Goal: Information Seeking & Learning: Learn about a topic

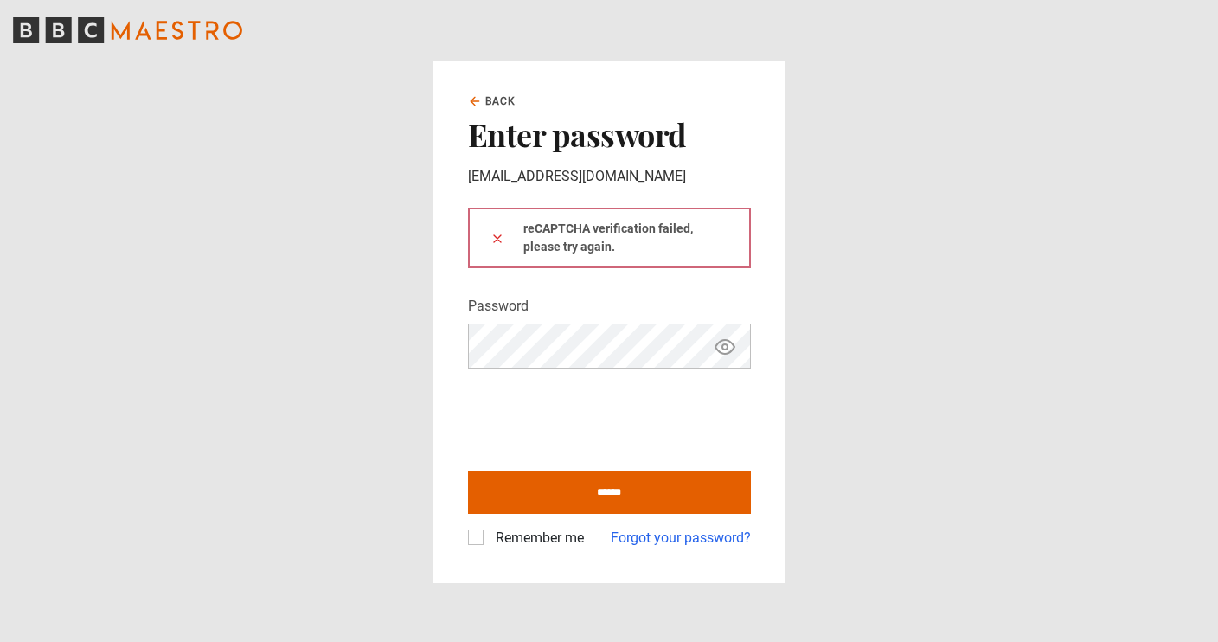
click at [489, 540] on label "Remember me" at bounding box center [536, 538] width 95 height 21
click at [569, 503] on input "******" at bounding box center [609, 492] width 283 height 43
type input "**********"
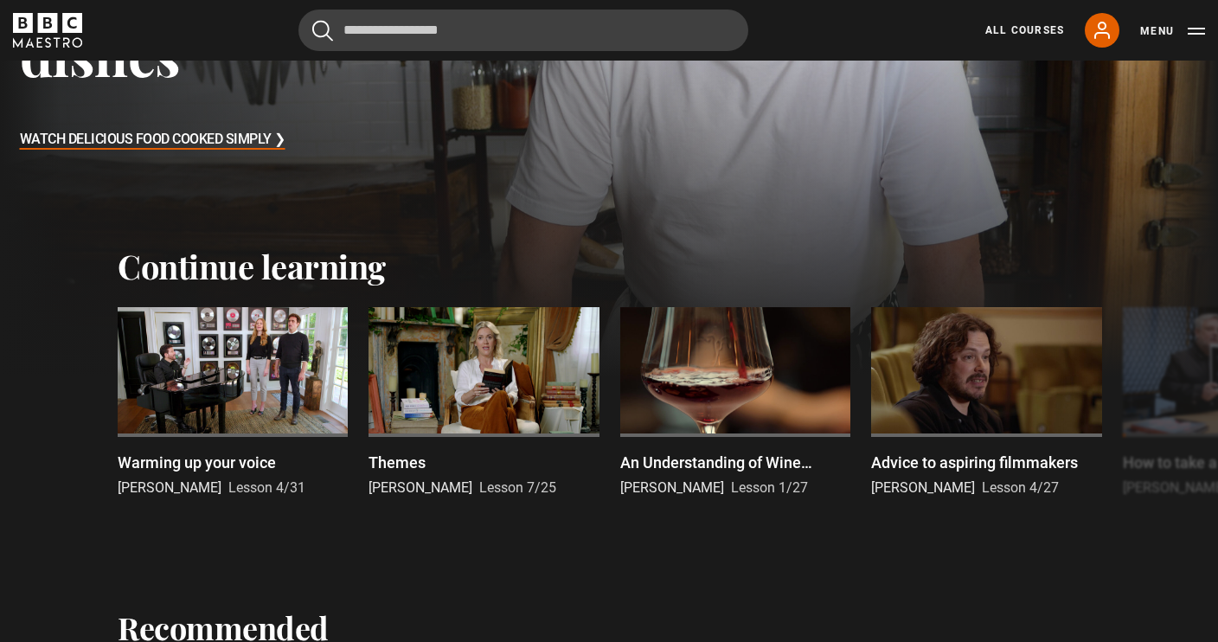
scroll to position [411, 0]
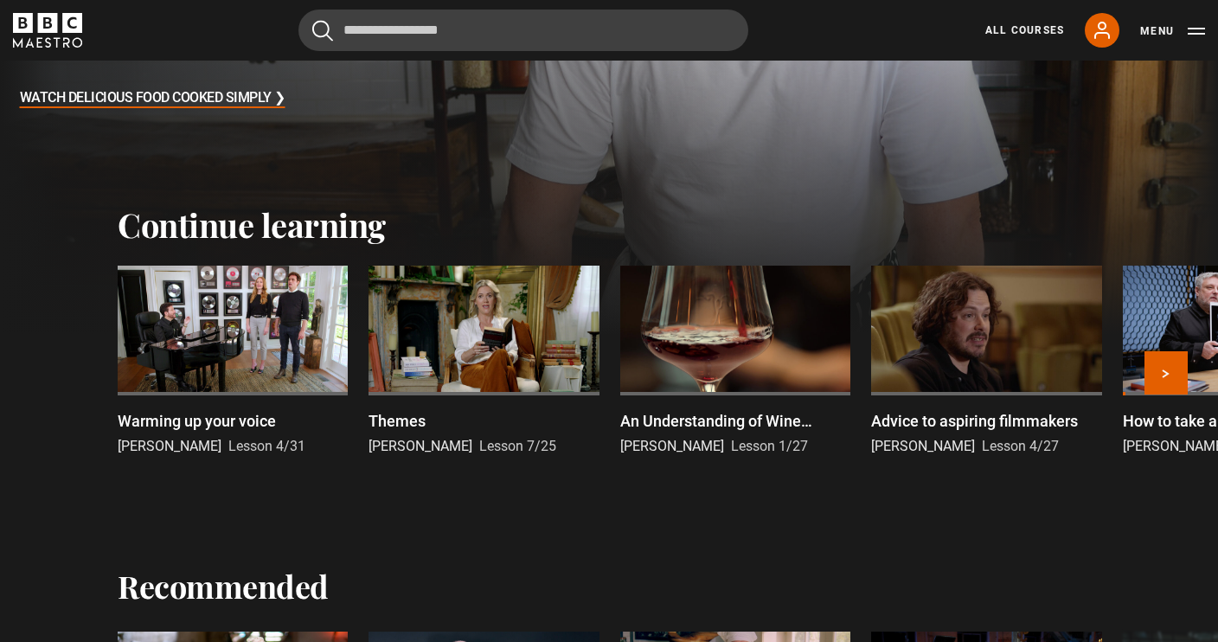
click at [254, 331] on div at bounding box center [233, 331] width 230 height 130
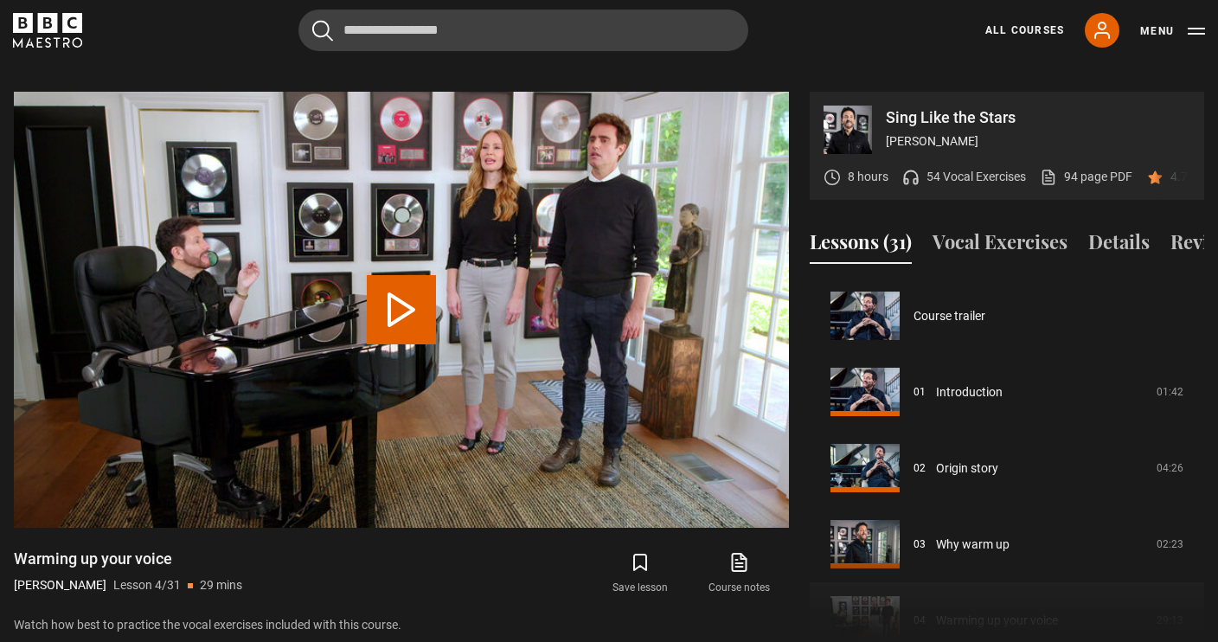
scroll to position [228, 0]
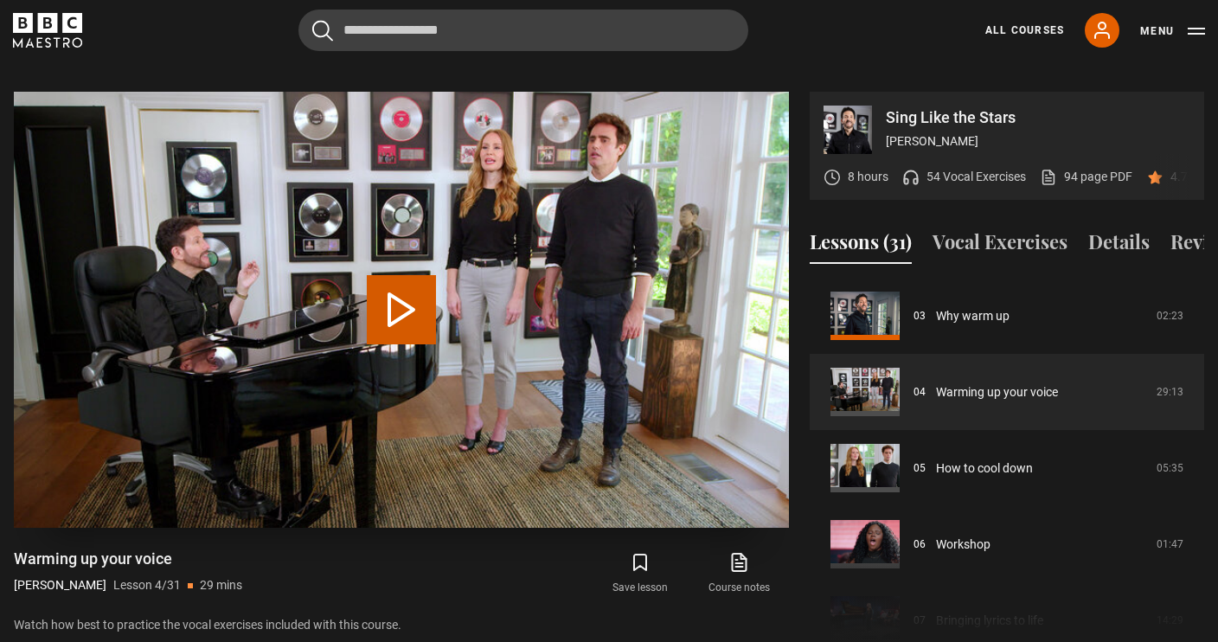
click at [376, 291] on button "Play Lesson Warming up your voice" at bounding box center [401, 309] width 69 height 69
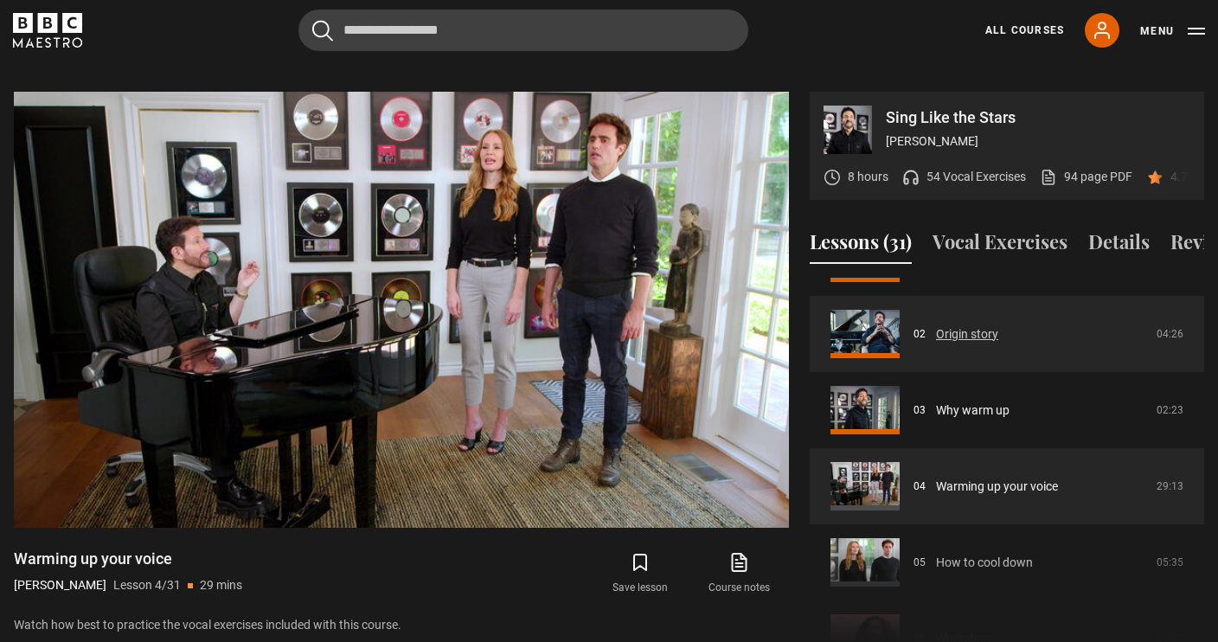
scroll to position [144, 0]
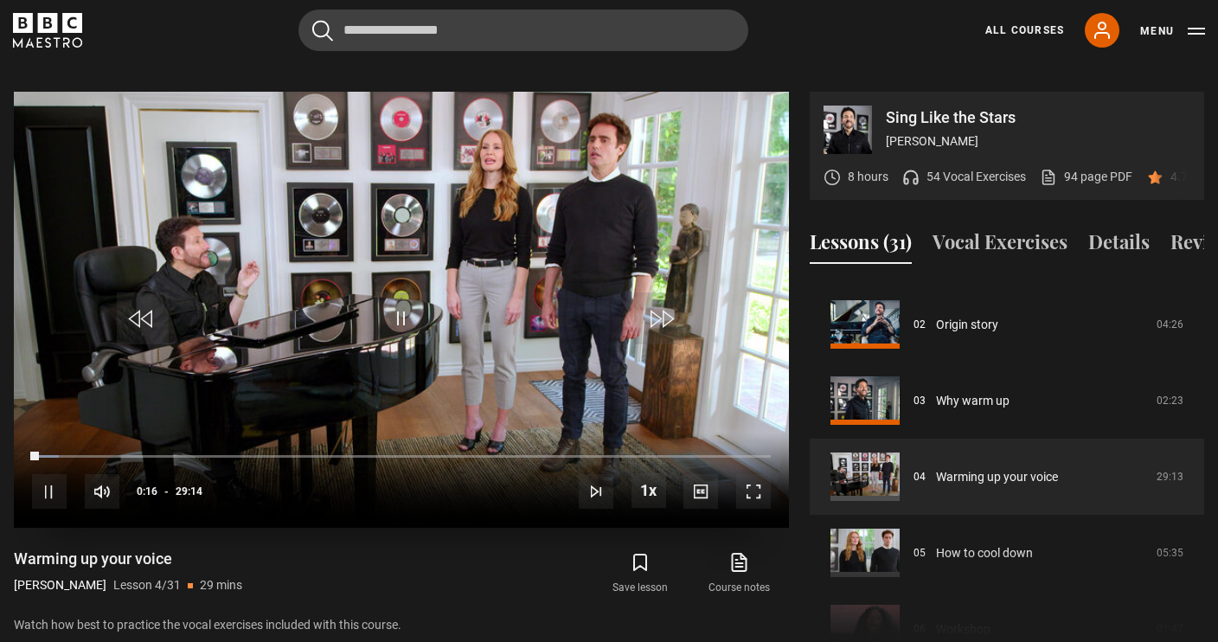
click at [751, 474] on span "Video Player" at bounding box center [753, 491] width 35 height 35
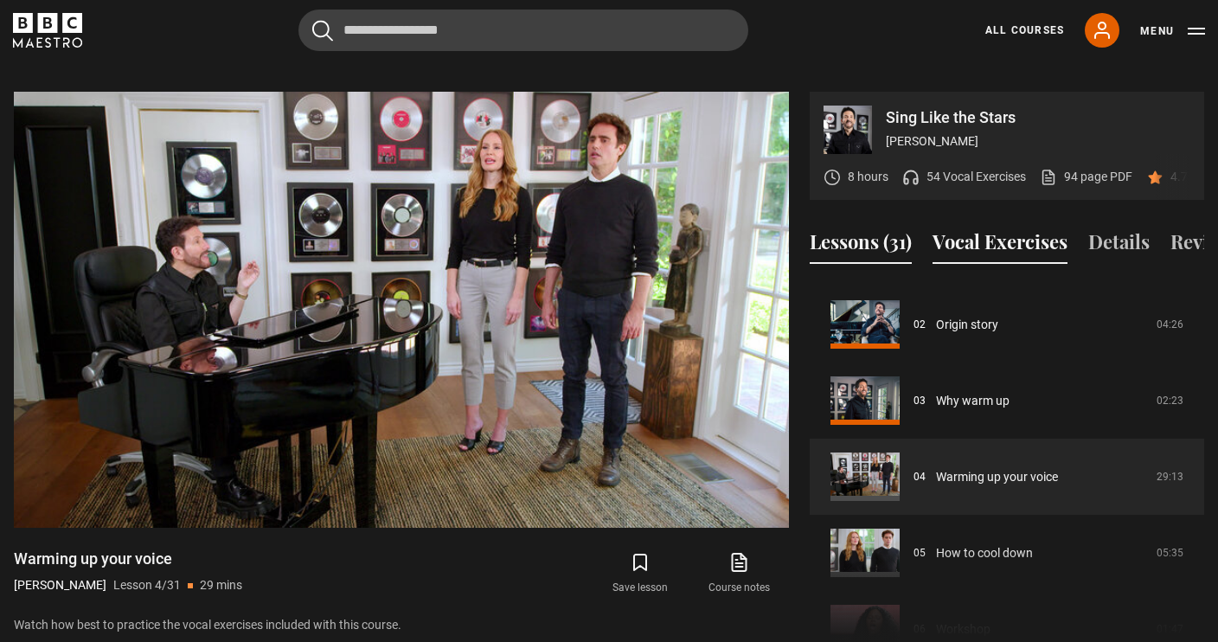
click at [1033, 228] on button "Vocal Exercises" at bounding box center [999, 246] width 135 height 36
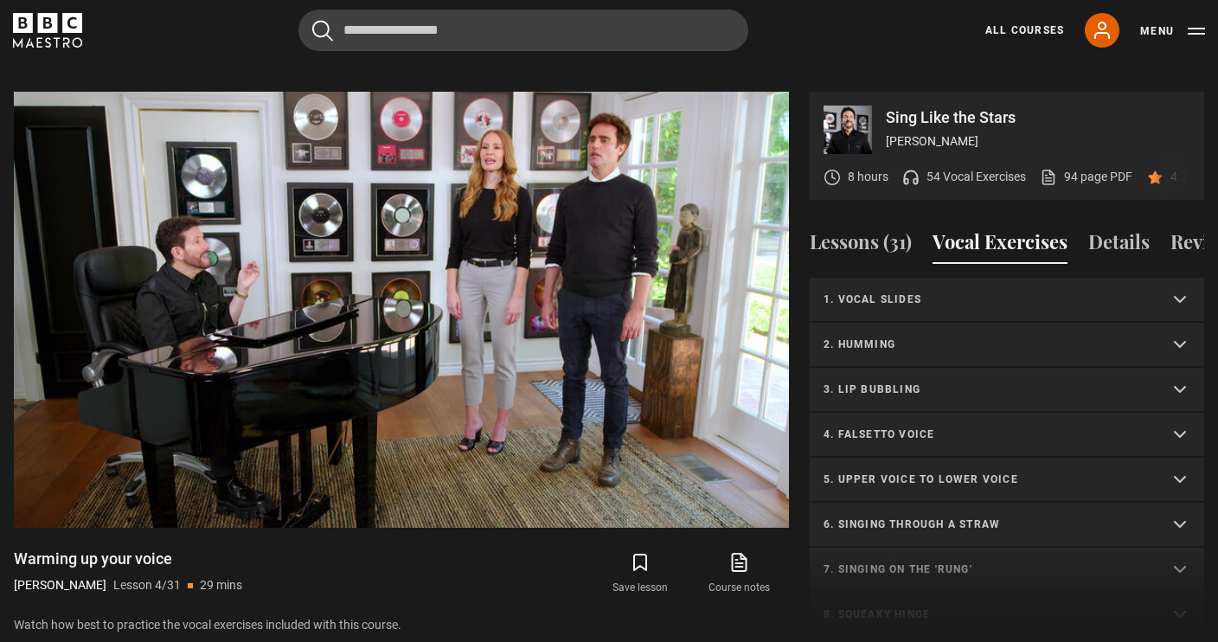
click at [977, 292] on p "1. Vocal slides" at bounding box center [986, 300] width 325 height 16
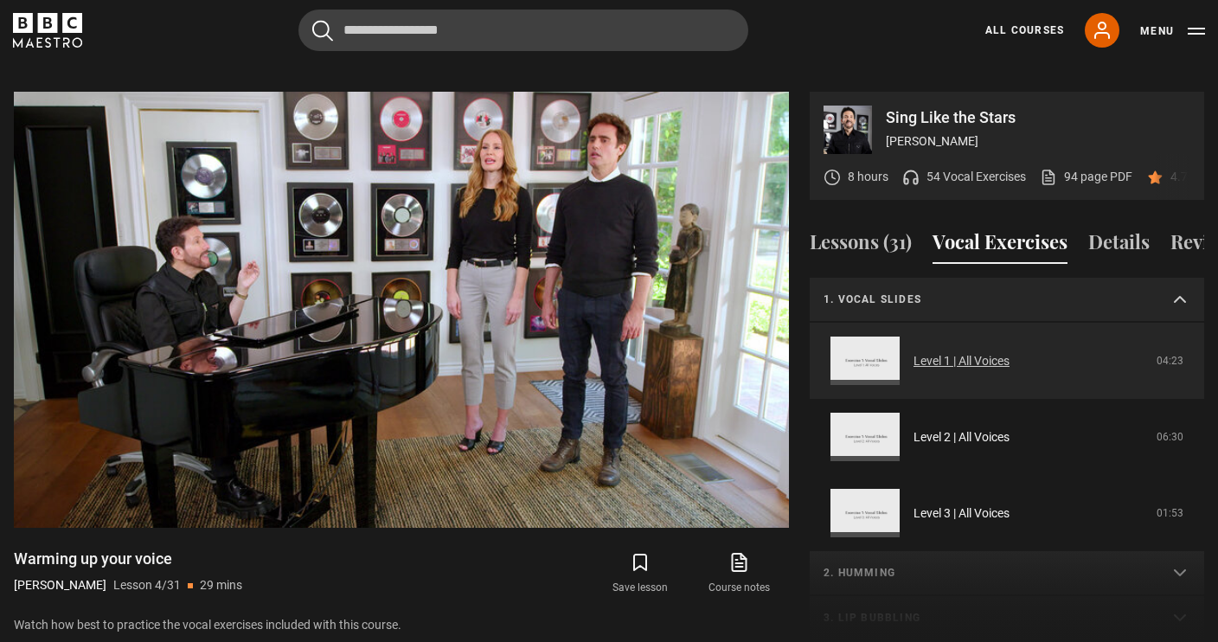
click at [913, 352] on link "Level 1 | All Voices" at bounding box center [961, 361] width 96 height 18
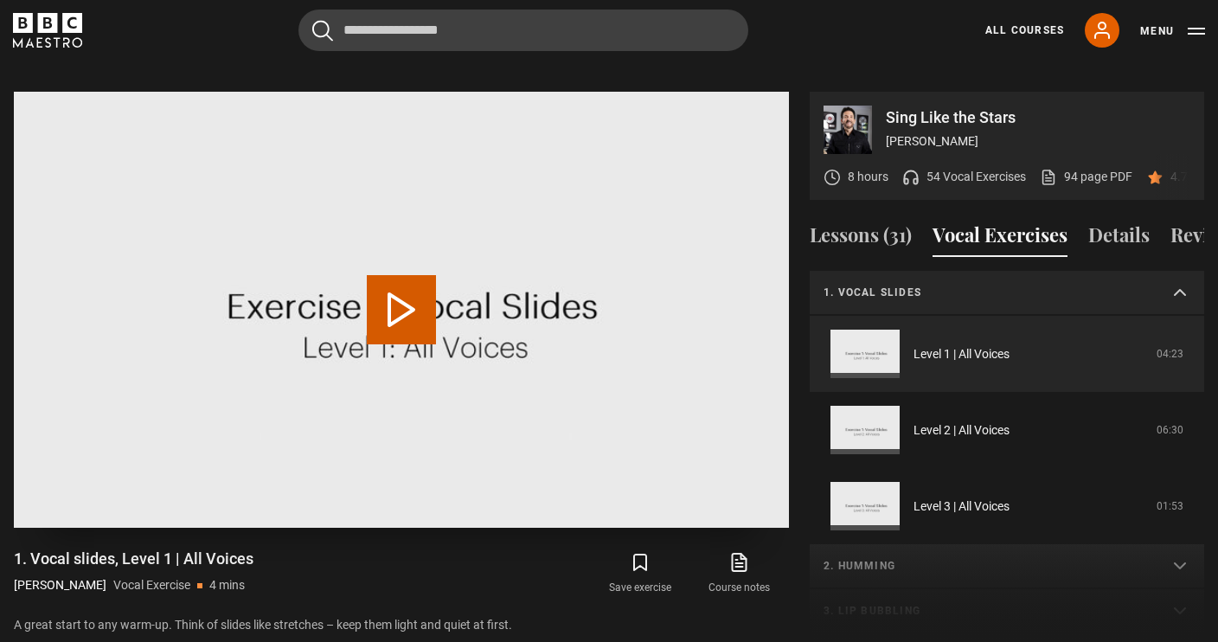
click at [398, 279] on button "Play Video" at bounding box center [401, 309] width 69 height 69
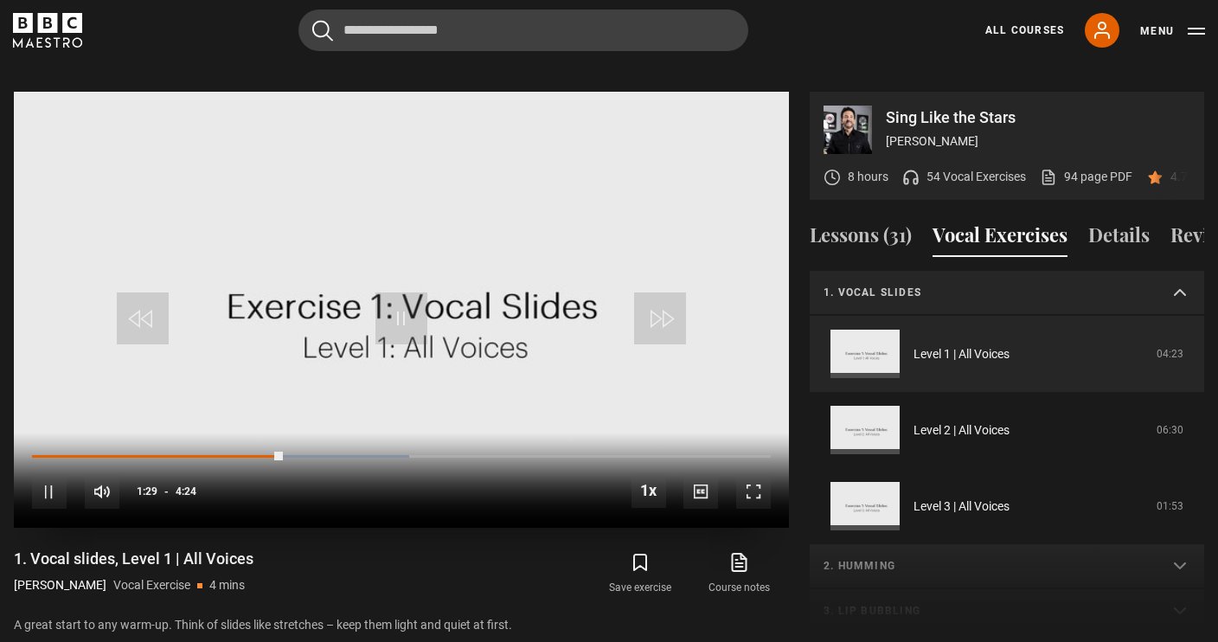
click at [31, 433] on div "10s Skip Back 10 seconds Pause 10s Skip Forward 10 seconds Loaded : 51.10% 0:01…" at bounding box center [401, 481] width 775 height 96
click at [37, 436] on div "10s Skip Back 10 seconds Pause 10s Skip Forward 10 seconds Loaded : 52.96% 0:01…" at bounding box center [401, 481] width 775 height 96
drag, startPoint x: 281, startPoint y: 437, endPoint x: 16, endPoint y: 432, distance: 264.7
click at [6, 431] on div "Sing Like the Stars Eric Vetro 8 hours 54 Vocal Exercises 94 page PDF (opens in…" at bounding box center [609, 368] width 1218 height 553
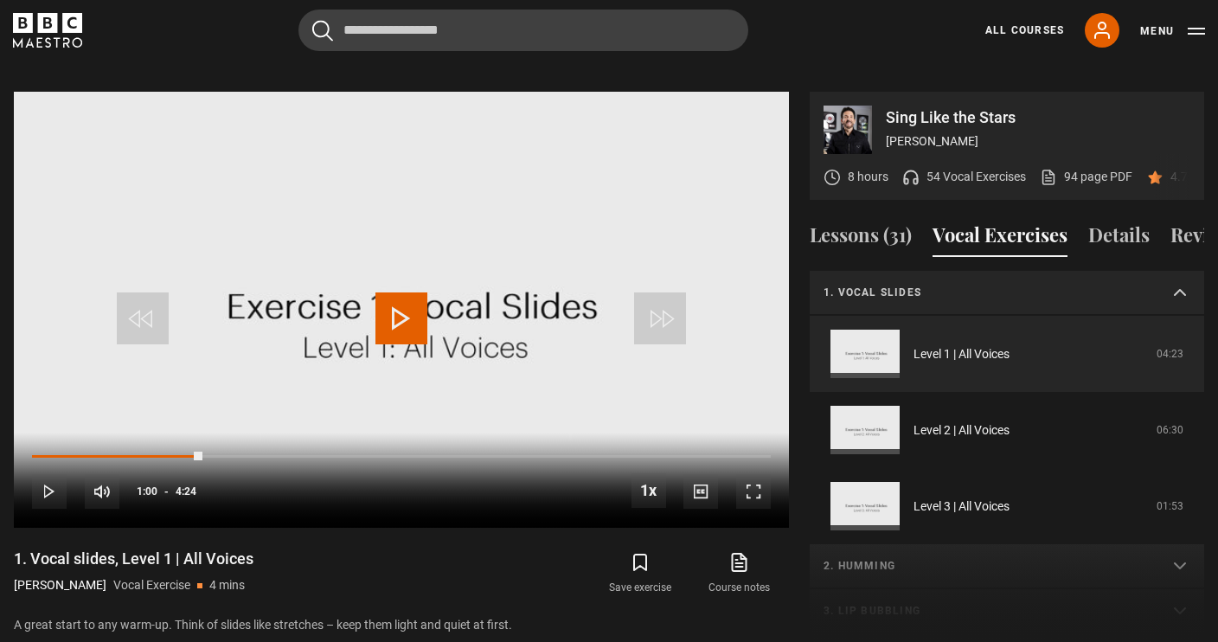
drag, startPoint x: 295, startPoint y: 433, endPoint x: 0, endPoint y: 451, distance: 295.5
click at [0, 451] on div "Sing Like the Stars Eric Vetro 8 hours 54 Vocal Exercises 94 page PDF (opens in…" at bounding box center [609, 368] width 1218 height 553
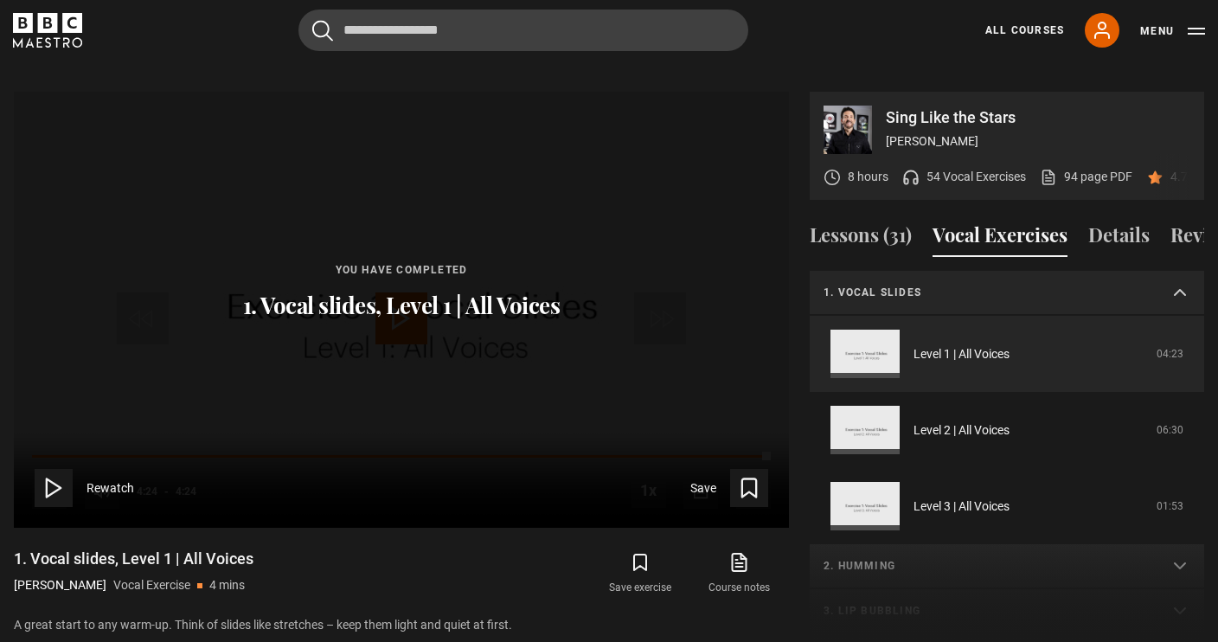
click at [849, 533] on div "1. Vocal slides Level 1 | All Voices 04:23 Level 2 | All Voices 06:30 Level 3 |…" at bounding box center [1007, 458] width 394 height 374
click at [855, 547] on div "1. Vocal slides Level 1 | All Voices 04:23 Level 2 | All Voices 06:30 Level 3 |…" at bounding box center [1007, 458] width 394 height 374
click at [1169, 541] on div "1. Vocal slides Level 1 | All Voices 04:23 Level 2 | All Voices 06:30 Level 3 |…" at bounding box center [1007, 458] width 394 height 374
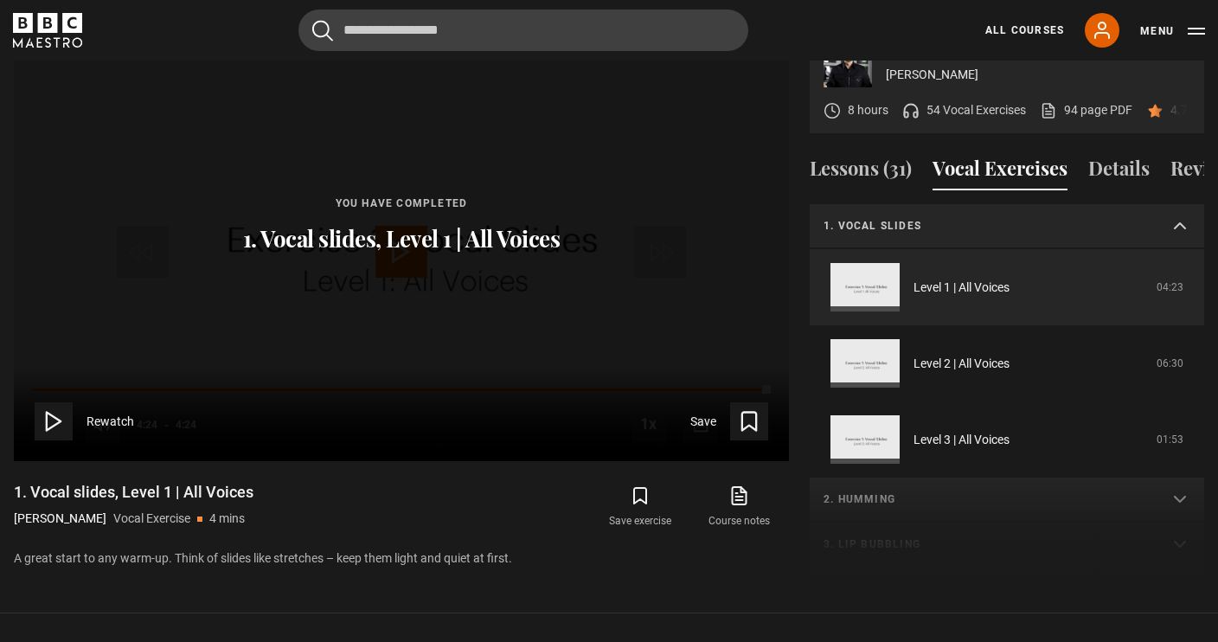
scroll to position [896, 0]
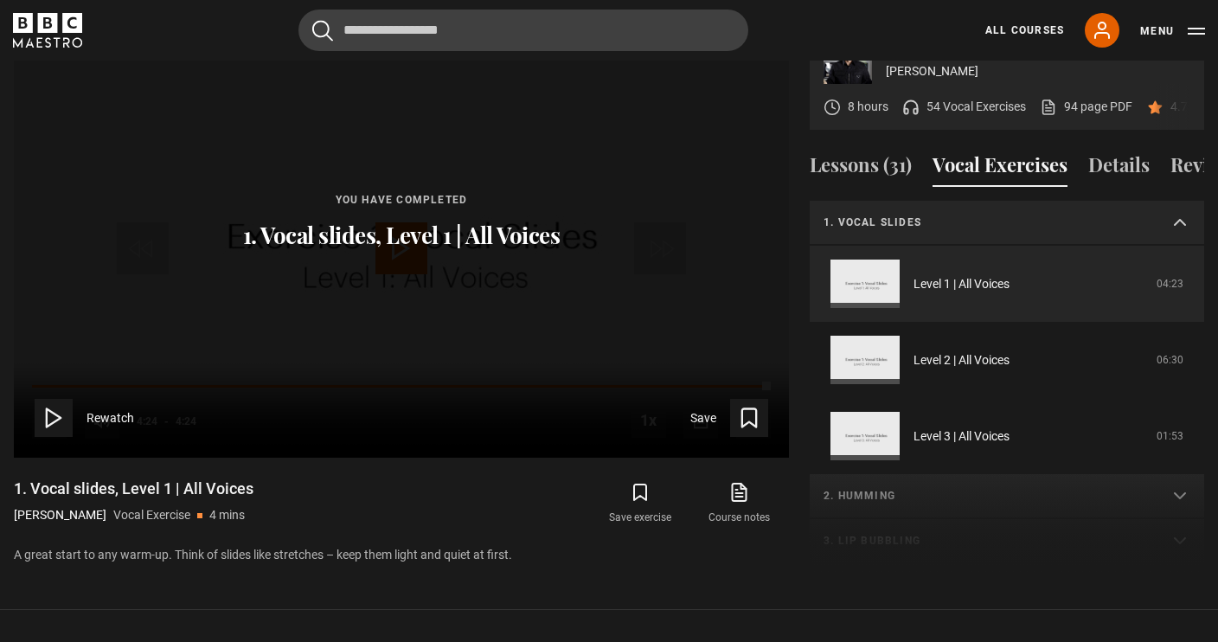
click at [1175, 206] on summary "1. Vocal slides" at bounding box center [1007, 223] width 394 height 45
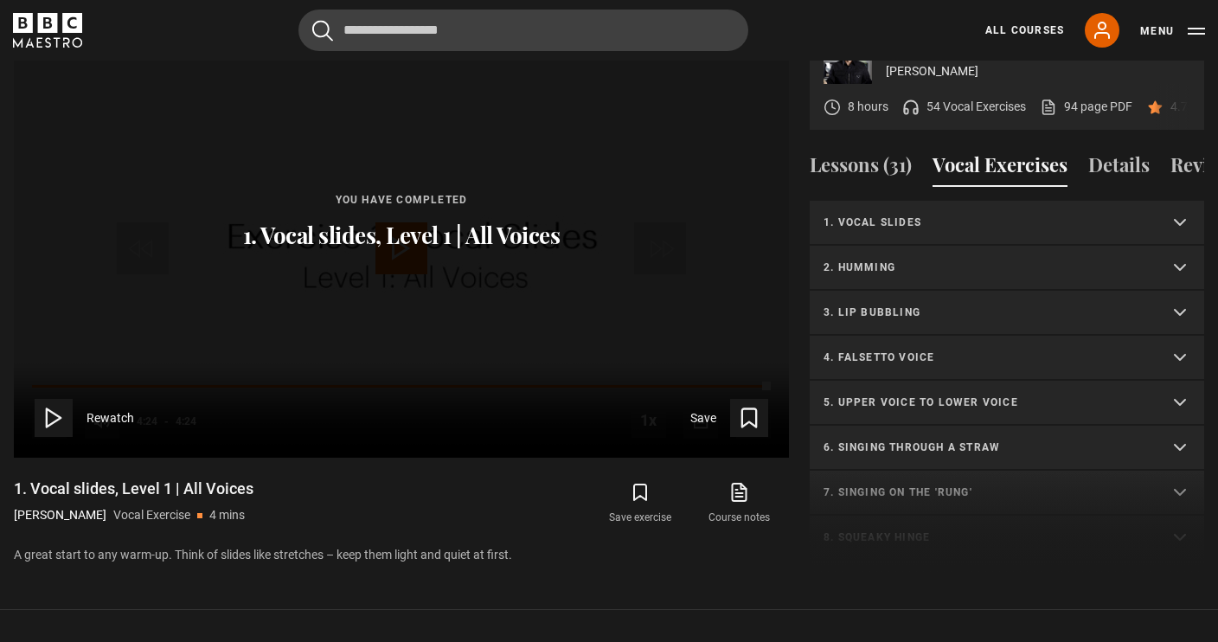
click at [1182, 250] on summary "2. Humming" at bounding box center [1007, 268] width 394 height 45
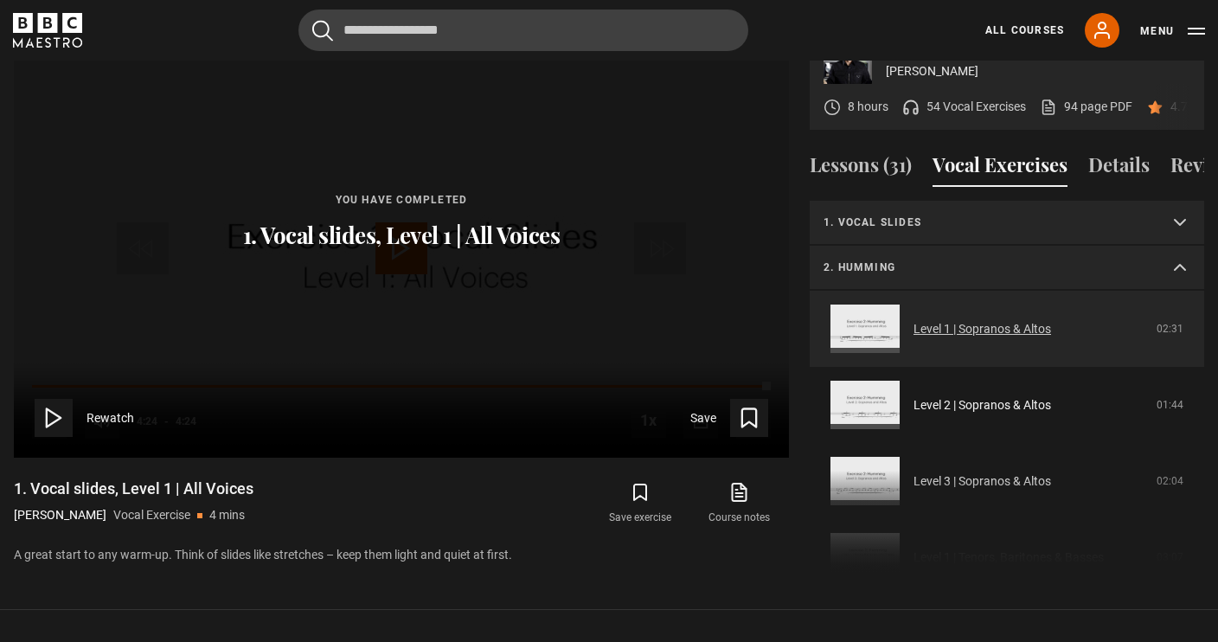
click at [983, 320] on link "Level 1 | Sopranos & Altos" at bounding box center [982, 329] width 138 height 18
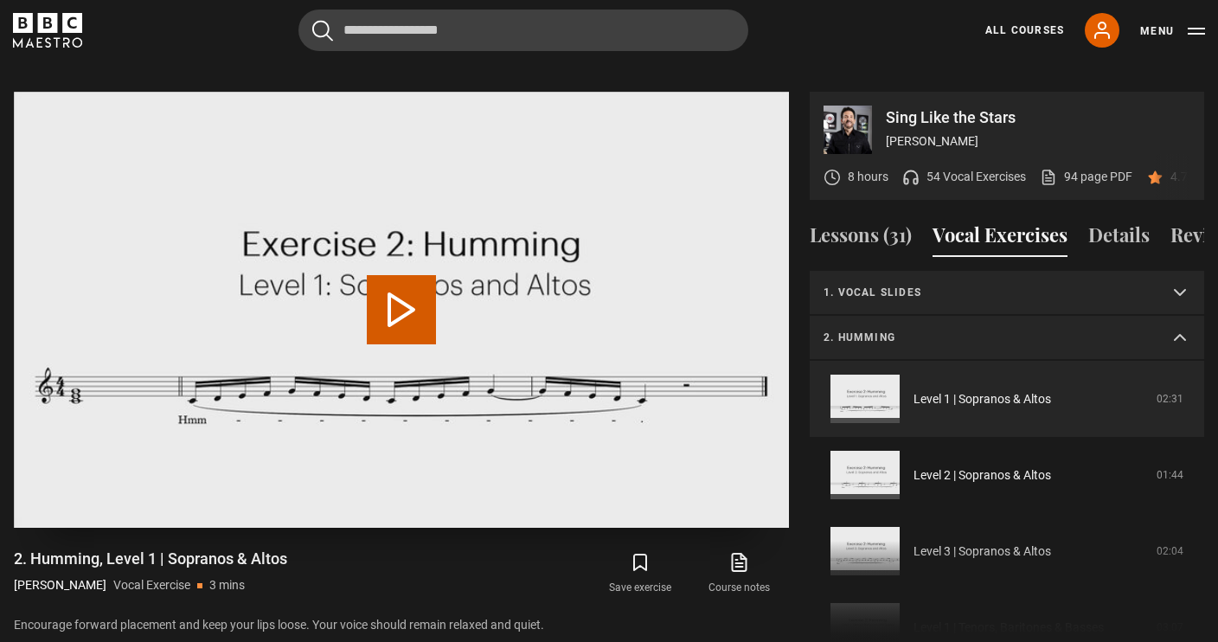
click at [391, 306] on button "Play Video" at bounding box center [401, 309] width 69 height 69
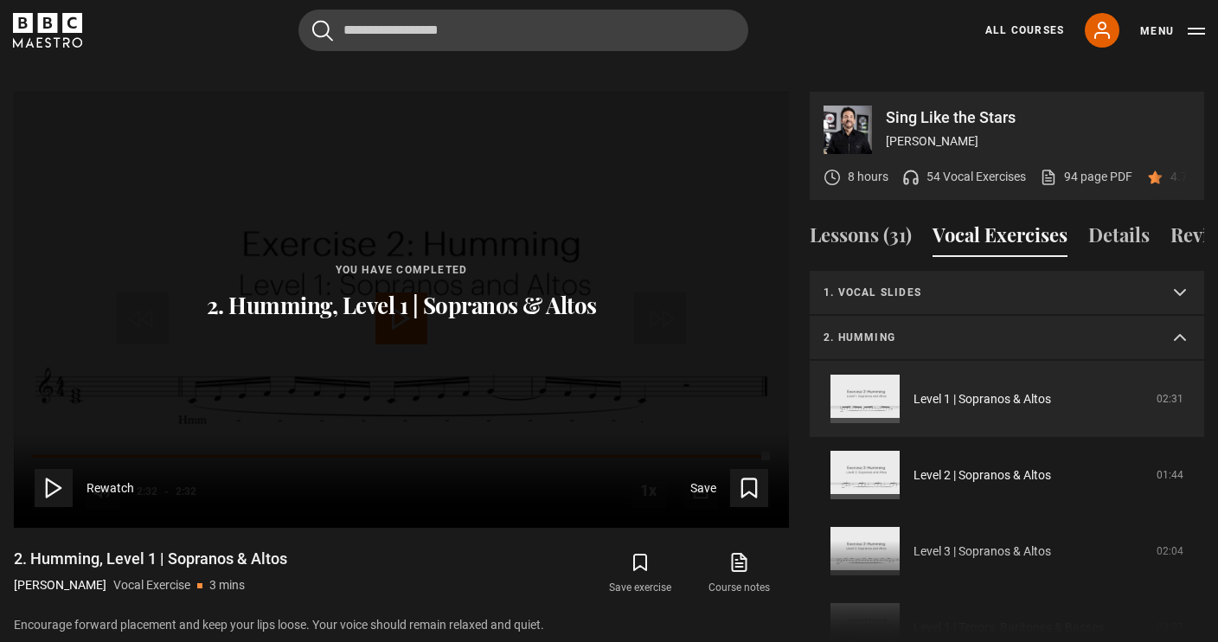
click at [1180, 326] on summary "2. Humming" at bounding box center [1007, 338] width 394 height 45
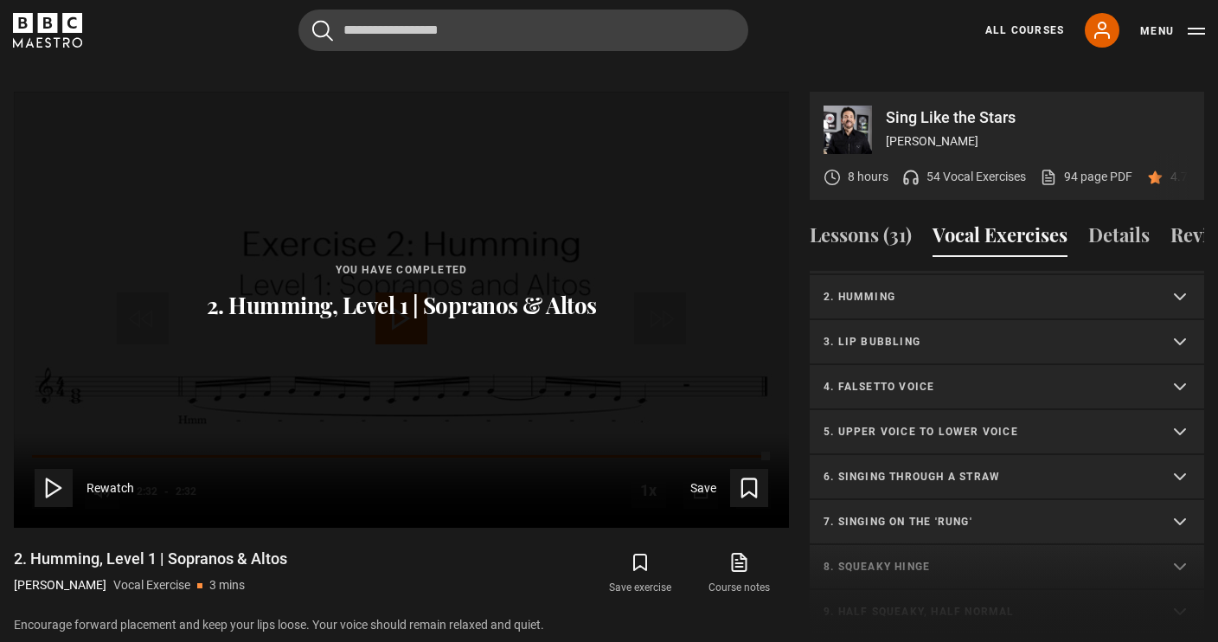
scroll to position [44, 0]
click at [1182, 317] on summary "3. Lip bubbling" at bounding box center [1007, 339] width 394 height 45
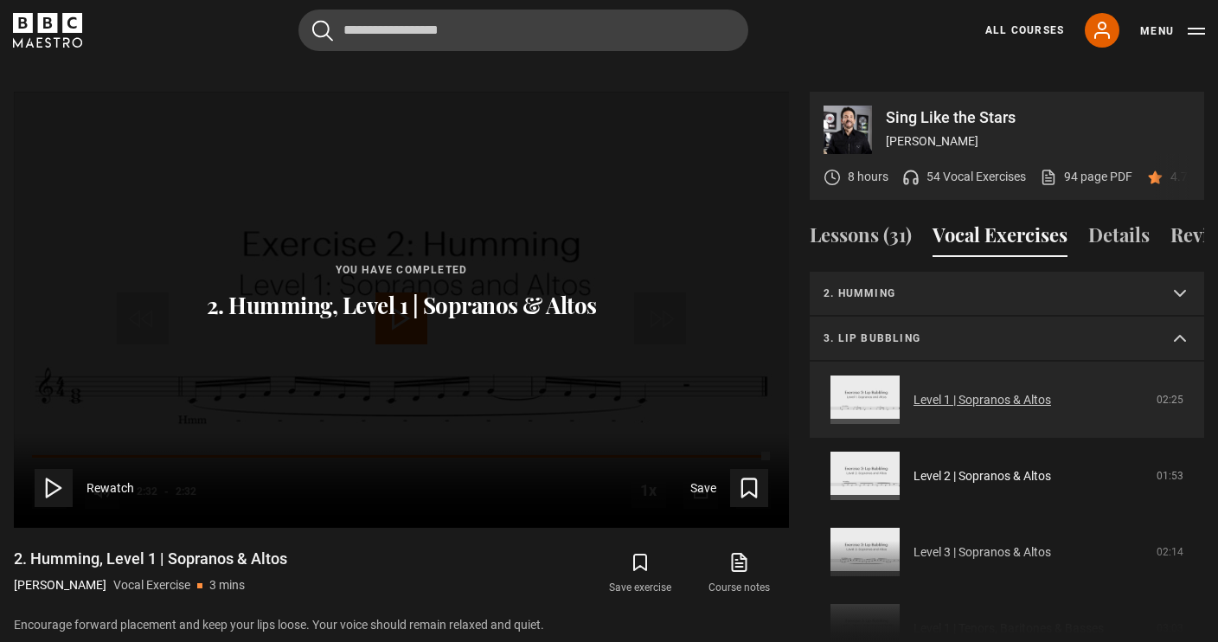
click at [1025, 391] on link "Level 1 | Sopranos & Altos" at bounding box center [982, 400] width 138 height 18
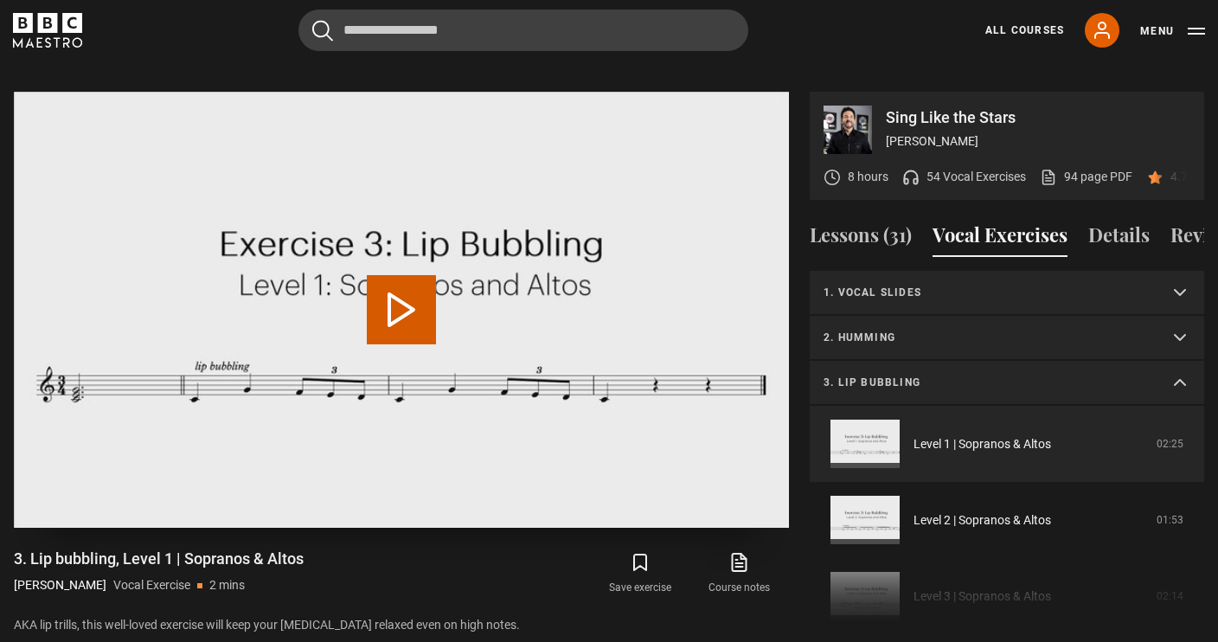
scroll to position [59, 0]
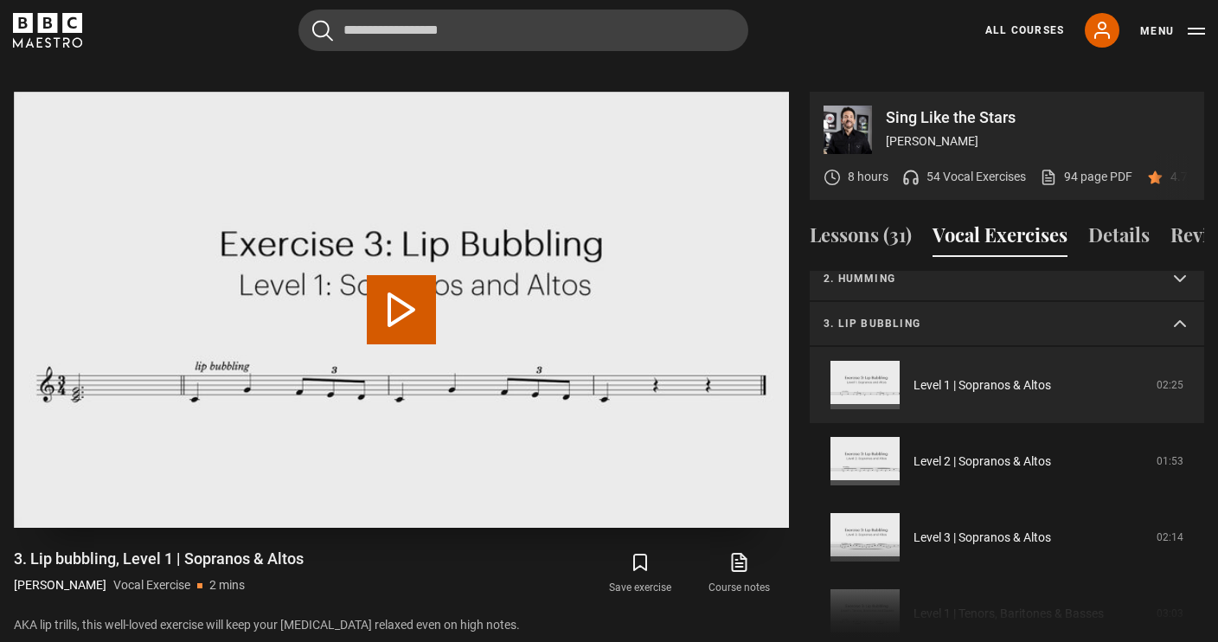
click at [412, 292] on button "Play Video" at bounding box center [401, 309] width 69 height 69
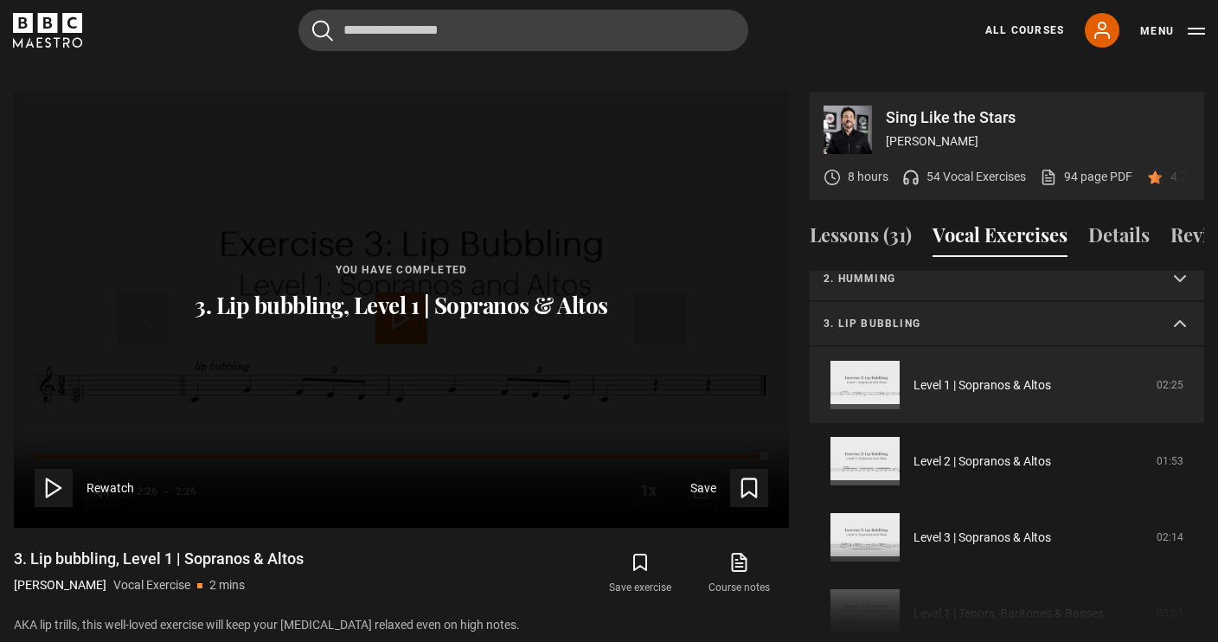
click at [907, 316] on p "3. Lip bubbling" at bounding box center [986, 324] width 325 height 16
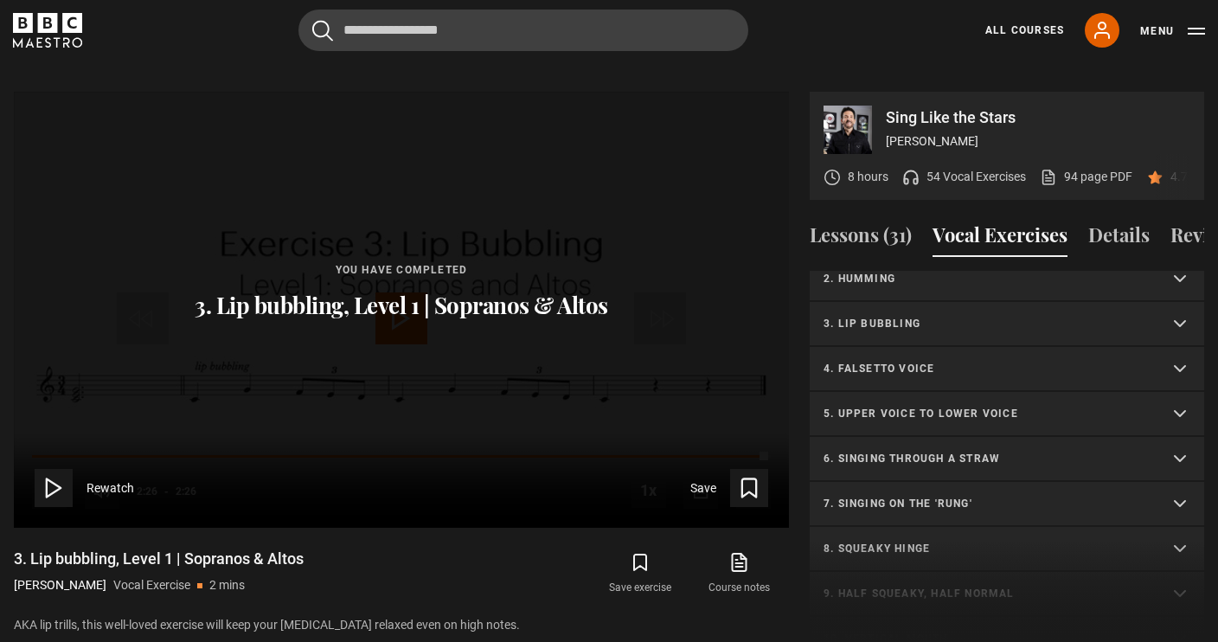
click at [901, 361] on p "4. Falsetto voice" at bounding box center [986, 369] width 325 height 16
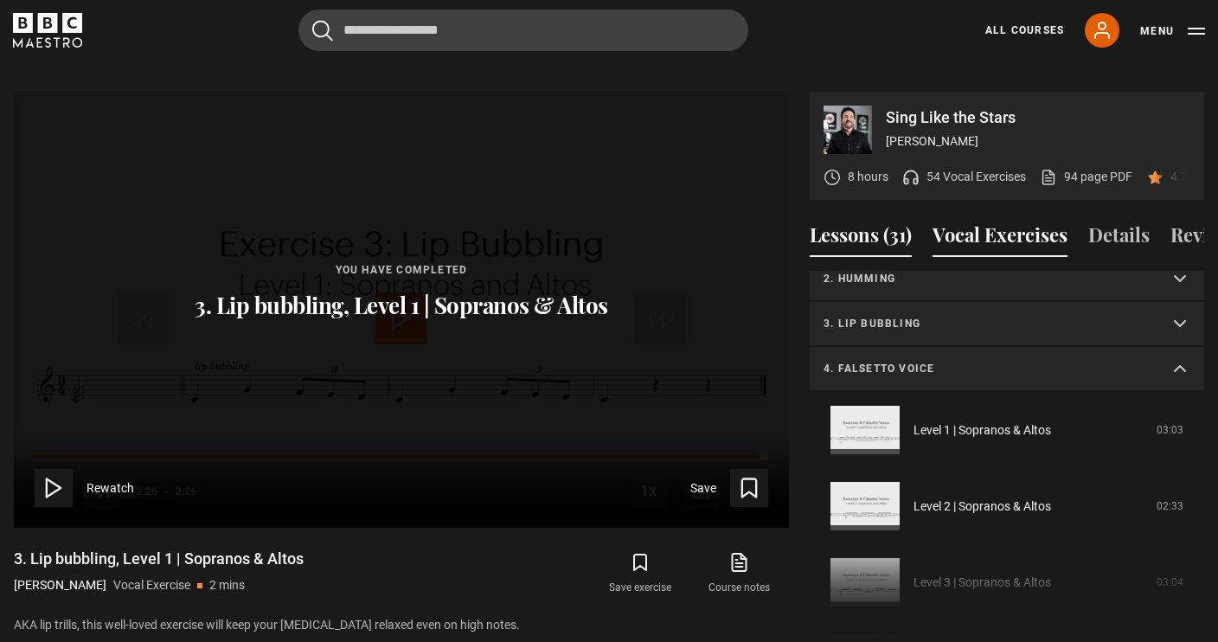
click at [862, 221] on button "Lessons (31)" at bounding box center [861, 239] width 102 height 36
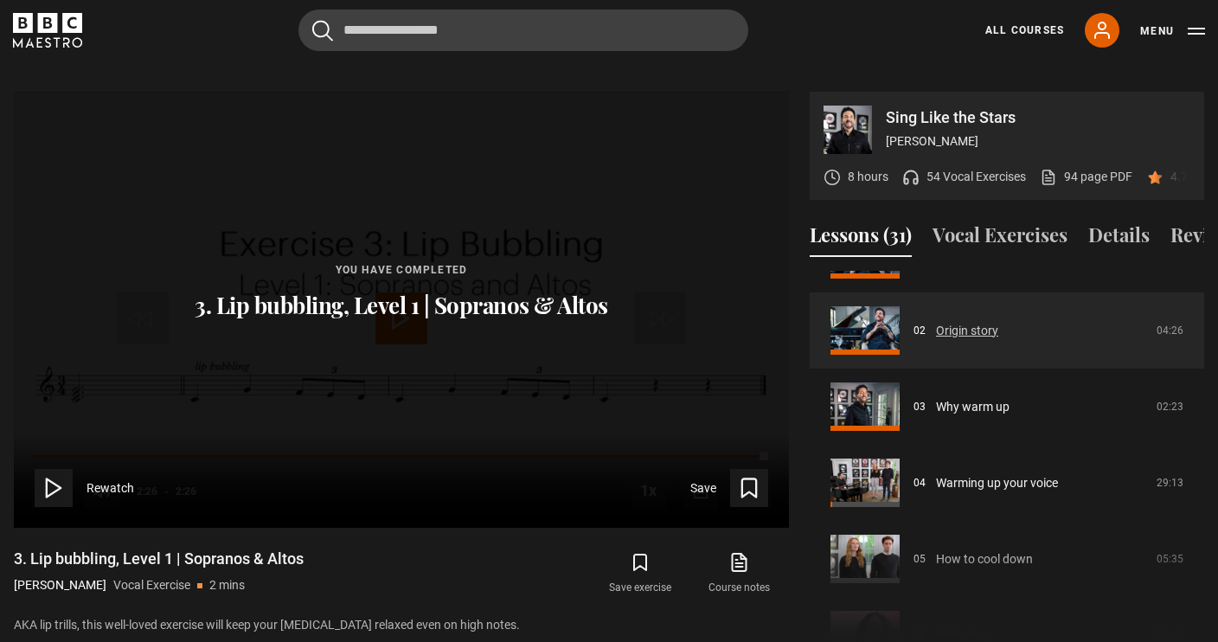
scroll to position [133, 0]
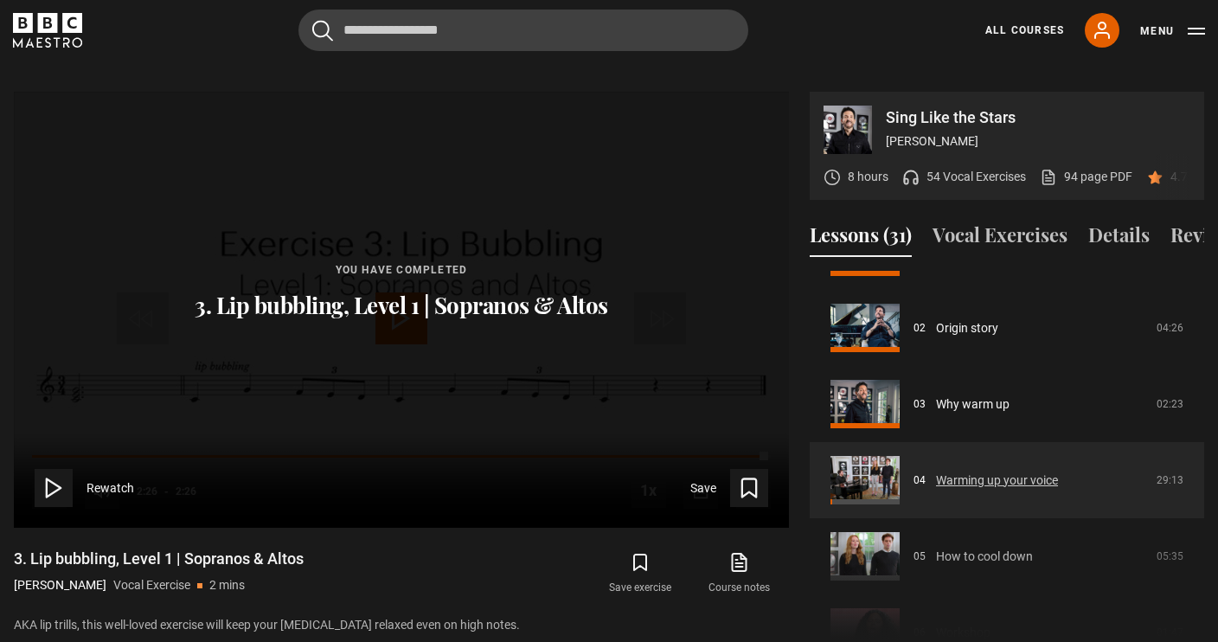
click at [936, 471] on link "Warming up your voice" at bounding box center [997, 480] width 122 height 18
click at [1021, 471] on link "Warming up your voice" at bounding box center [997, 480] width 122 height 18
click at [936, 471] on link "Warming up your voice" at bounding box center [997, 480] width 122 height 18
click at [1039, 471] on link "Warming up your voice" at bounding box center [997, 480] width 122 height 18
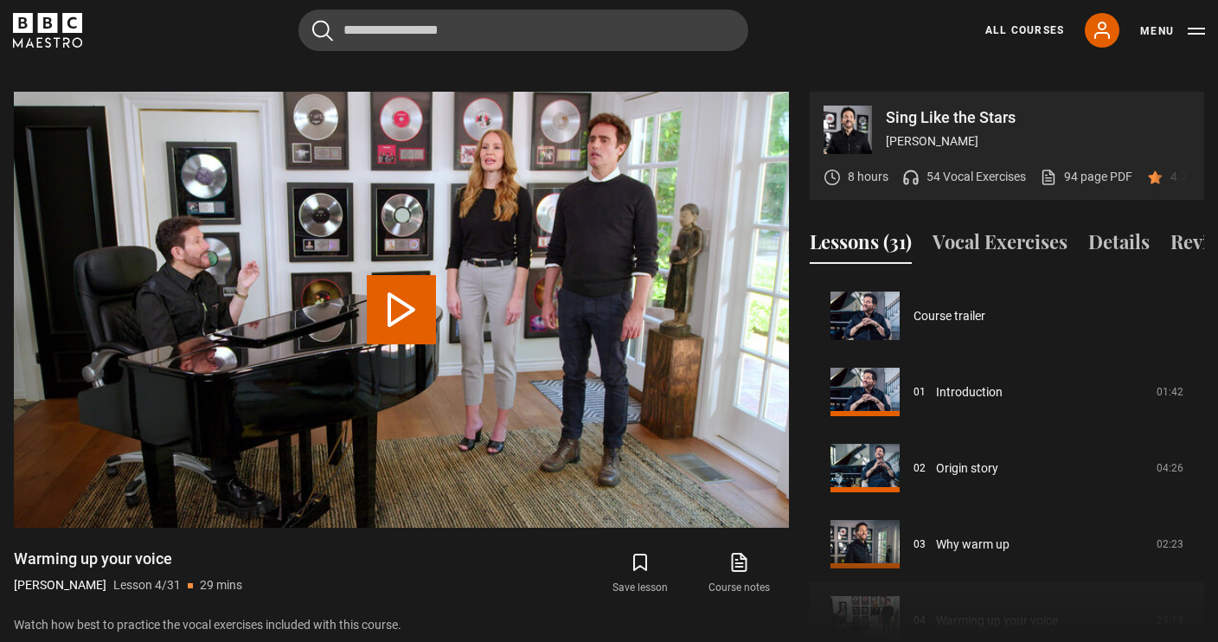
scroll to position [228, 0]
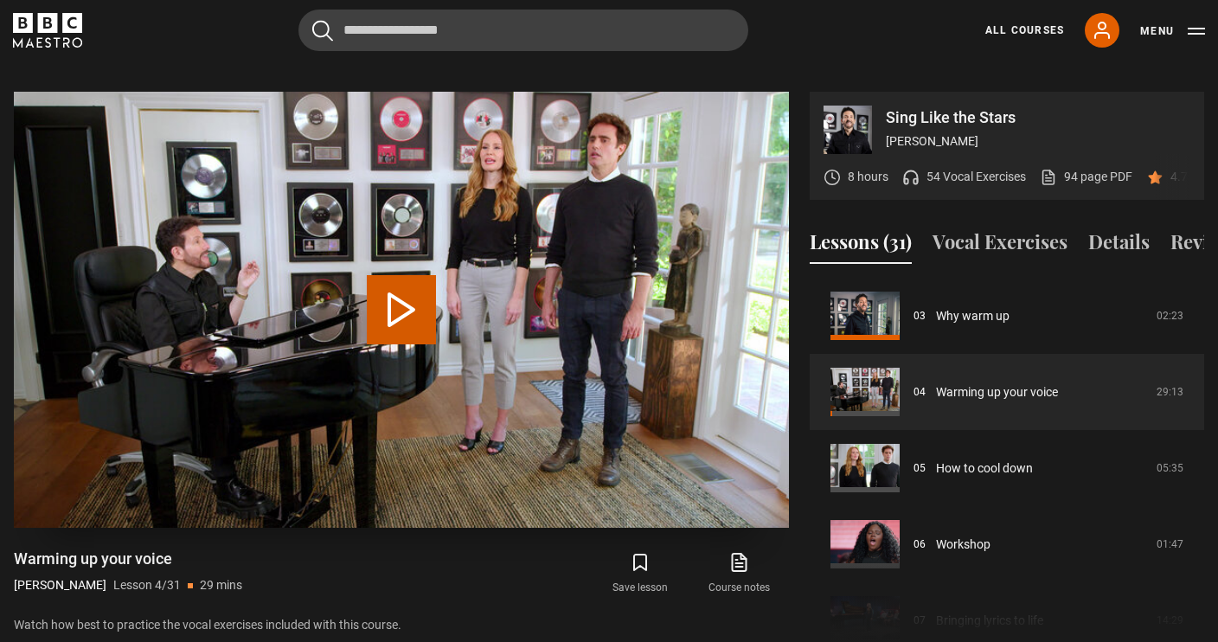
click at [409, 252] on video "Video Player" at bounding box center [401, 310] width 775 height 436
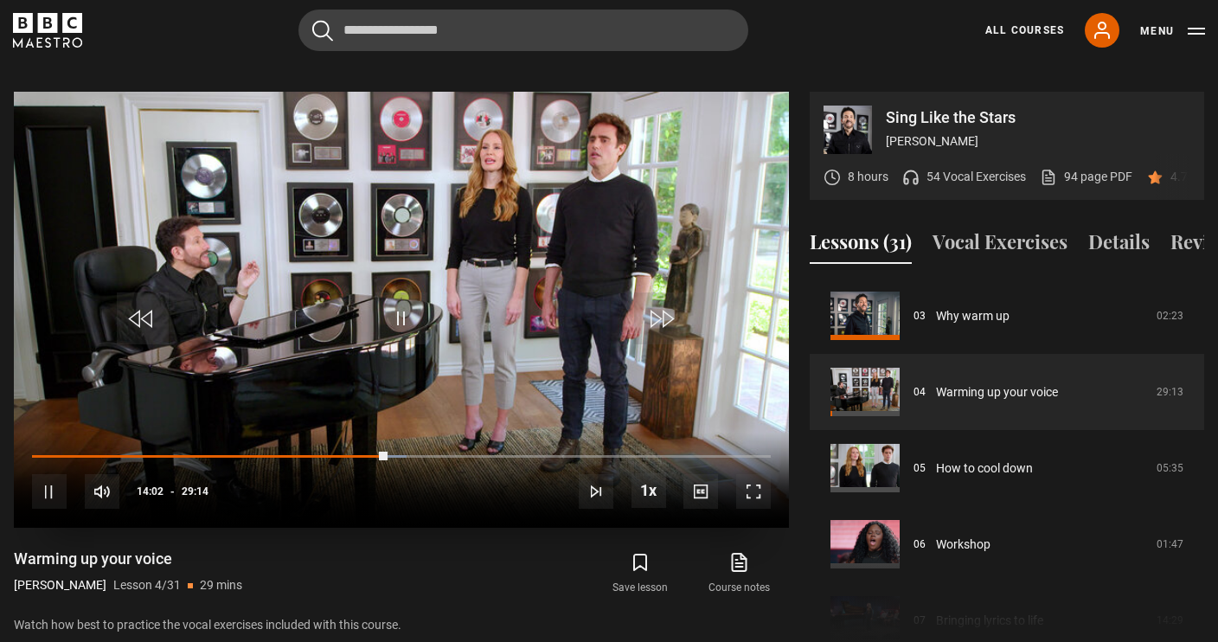
click at [49, 474] on span "Video Player" at bounding box center [49, 491] width 35 height 35
